Goal: Task Accomplishment & Management: Manage account settings

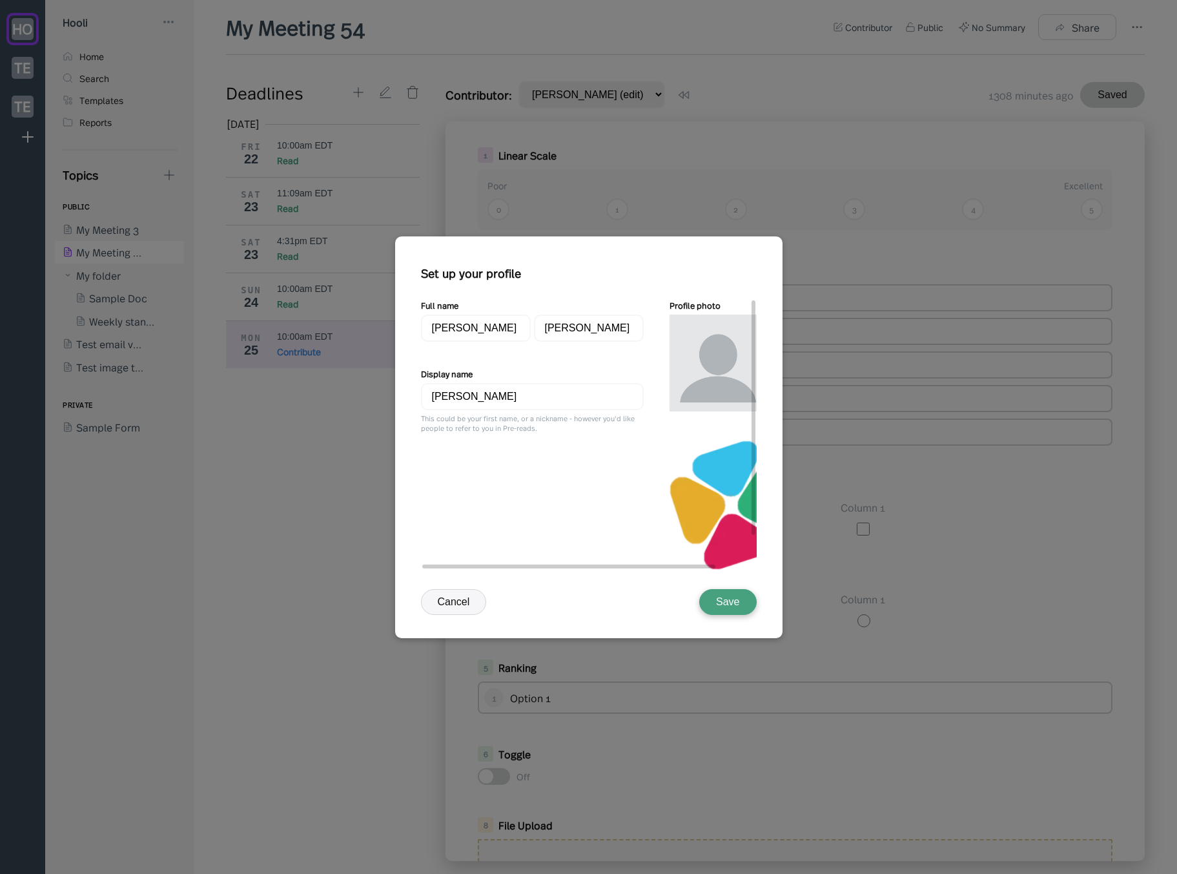
scroll to position [493, 0]
click at [545, 462] on div "Full name Jason Aronson Display name Jason Aronson This could be your first nam…" at bounding box center [532, 448] width 223 height 299
click at [609, 511] on div "Full name Jason Aronson Display name Jason Aronson This could be your first nam…" at bounding box center [532, 448] width 223 height 299
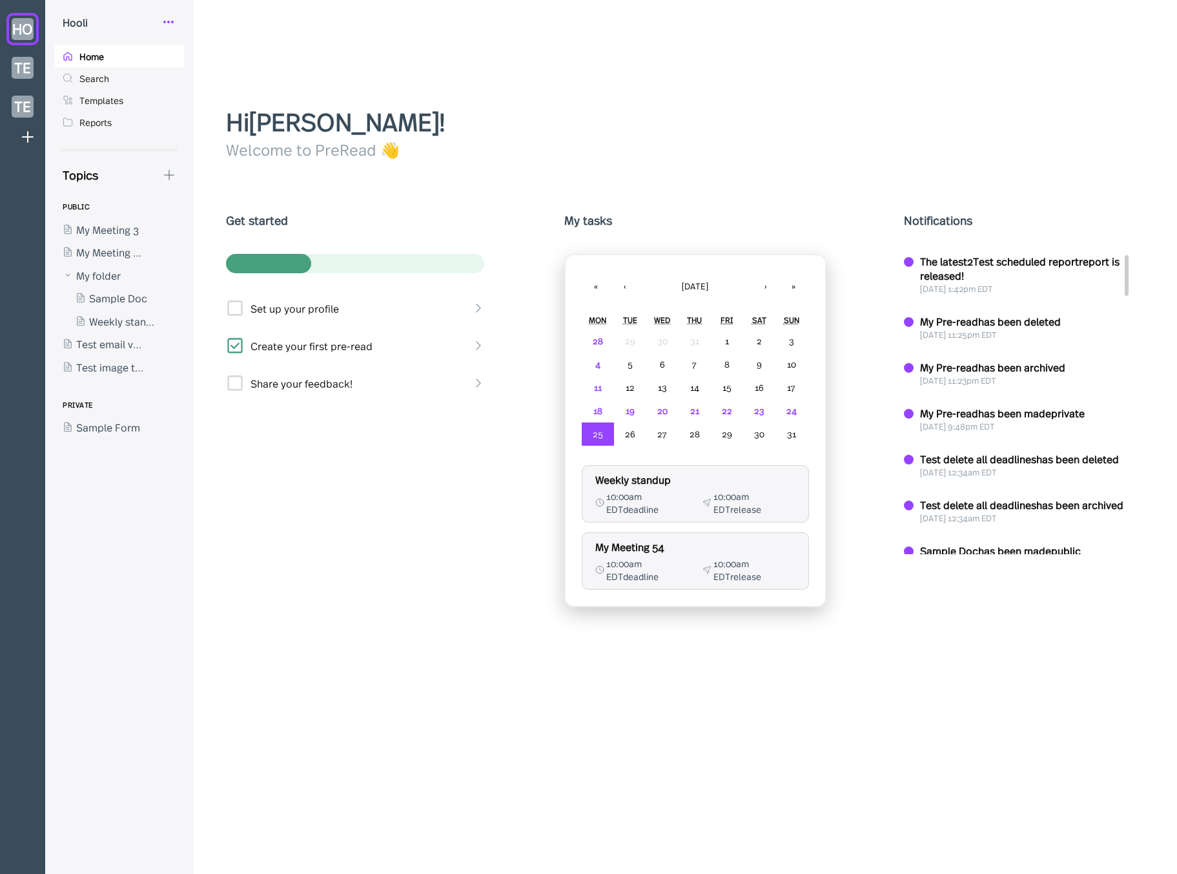
click at [167, 17] on icon at bounding box center [168, 21] width 15 height 15
click at [206, 57] on div "My Profile" at bounding box center [212, 54] width 47 height 14
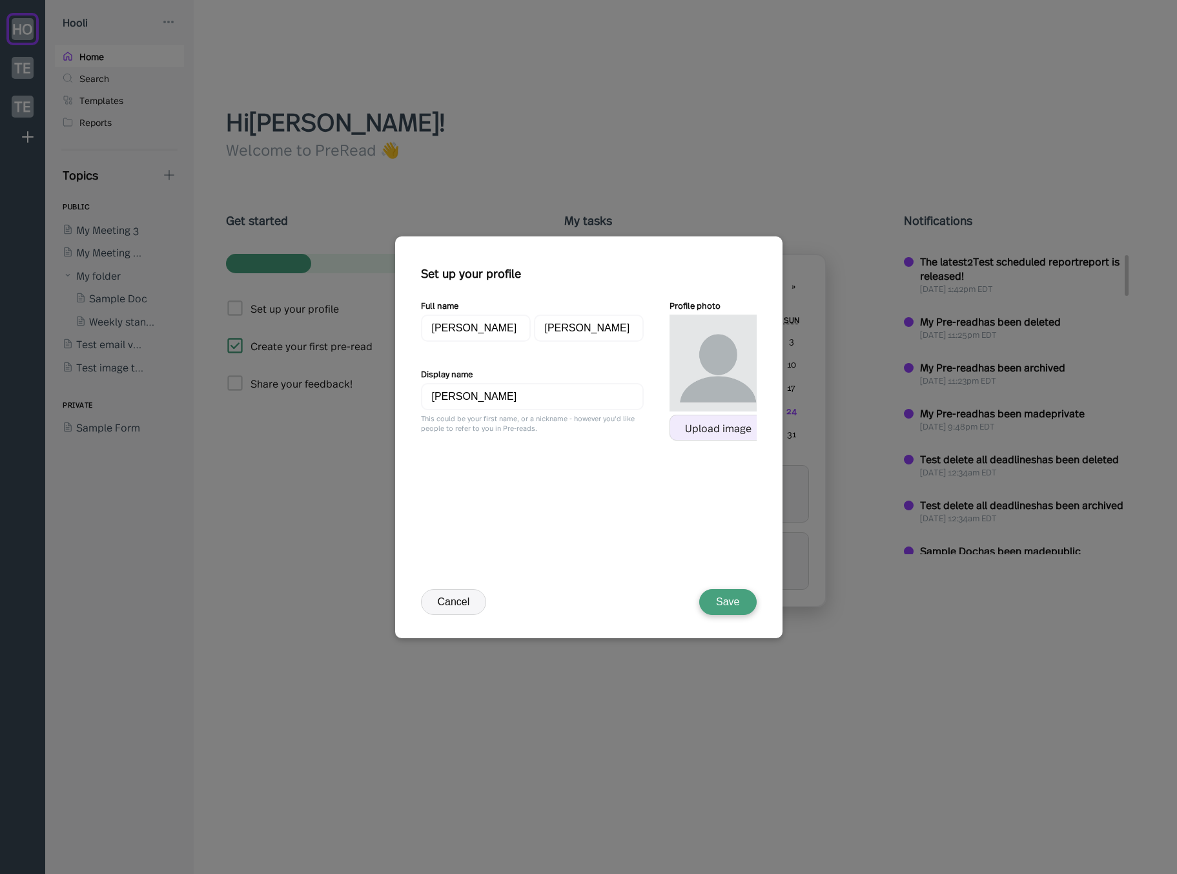
click at [718, 428] on div "Upload image" at bounding box center [718, 428] width 67 height 12
